Goal: Navigation & Orientation: Find specific page/section

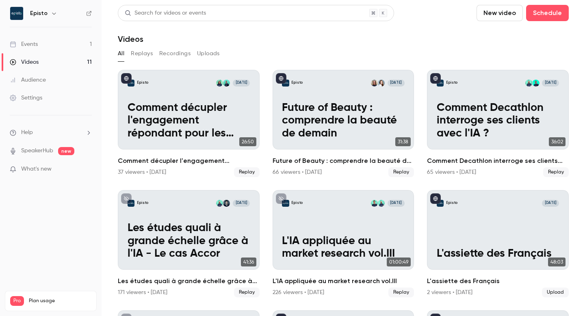
click at [49, 43] on link "Events 1" at bounding box center [51, 44] width 102 height 18
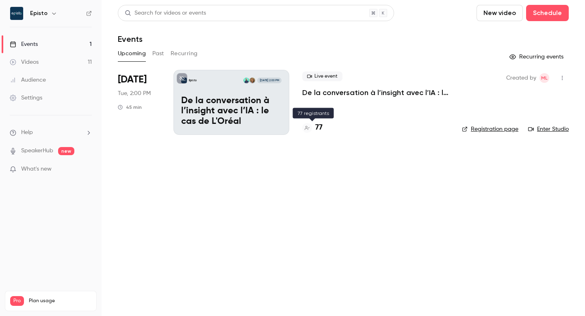
click at [313, 128] on div "77" at bounding box center [312, 127] width 20 height 11
